Goal: Navigation & Orientation: Find specific page/section

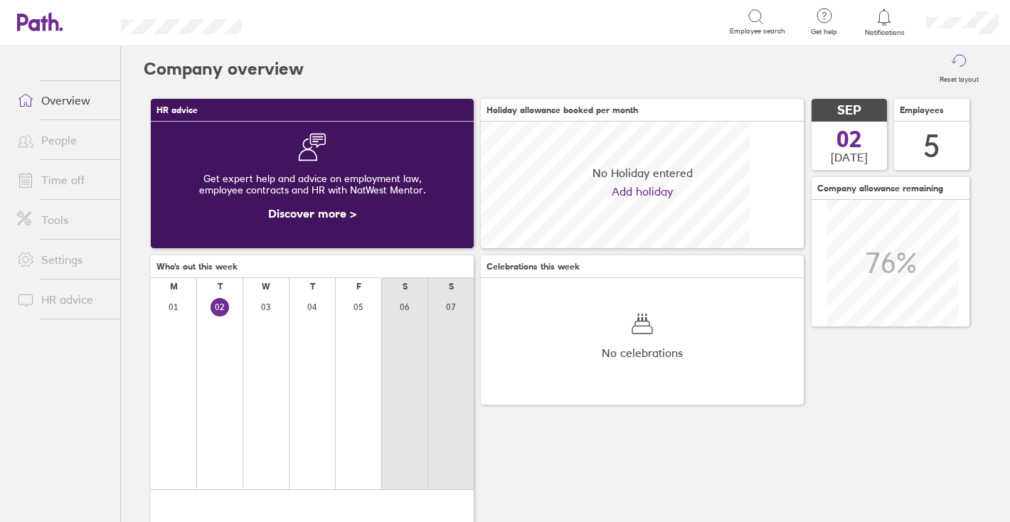
scroll to position [127, 323]
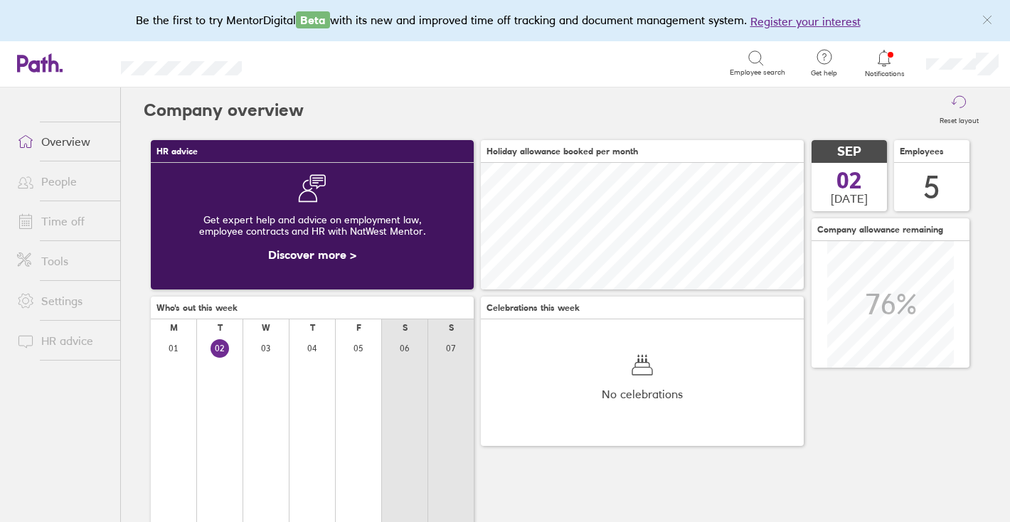
click at [59, 185] on link "People" at bounding box center [63, 181] width 115 height 28
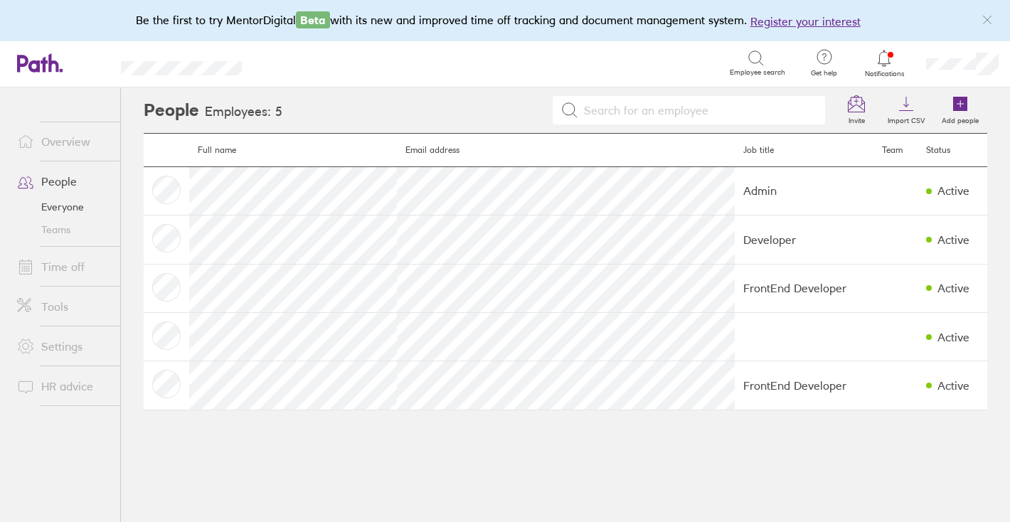
click at [56, 139] on link "Overview" at bounding box center [63, 141] width 115 height 28
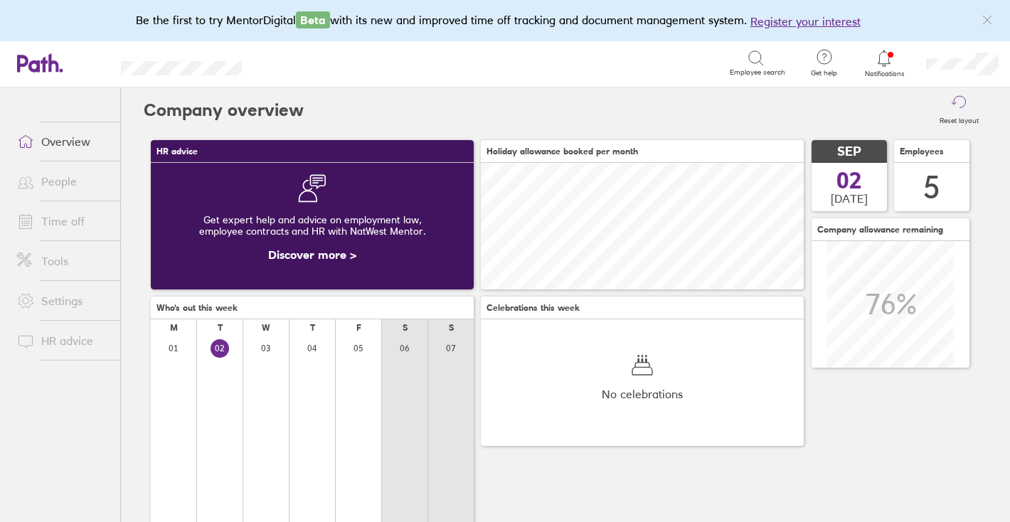
scroll to position [127, 323]
